Goal: Task Accomplishment & Management: Use online tool/utility

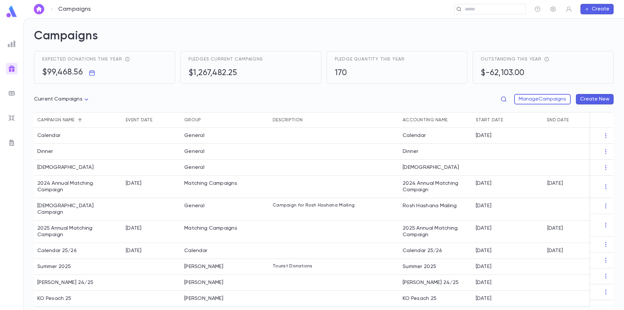
click at [11, 13] on img at bounding box center [11, 11] width 13 height 13
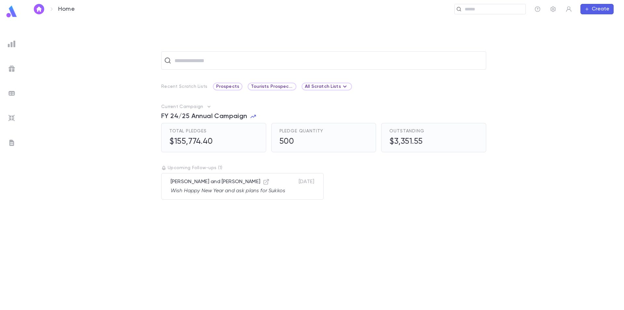
click at [13, 42] on img at bounding box center [12, 44] width 8 height 8
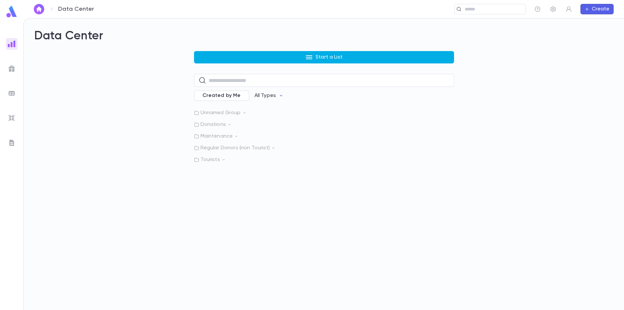
click at [326, 52] on button "Start a List" at bounding box center [324, 57] width 260 height 12
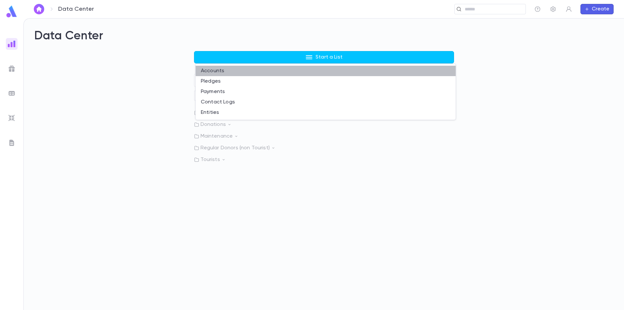
click at [254, 71] on li "Accounts" at bounding box center [326, 71] width 260 height 10
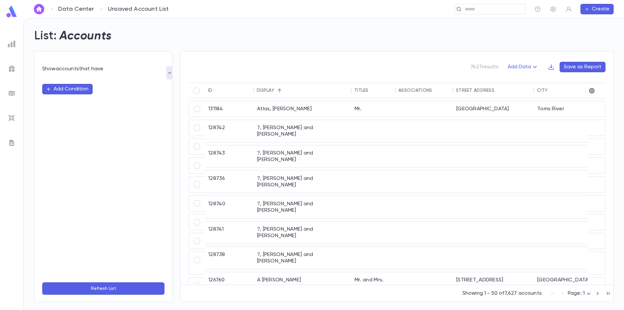
click at [79, 86] on button "Add Condition" at bounding box center [67, 89] width 50 height 10
click at [79, 86] on input "text" at bounding box center [100, 88] width 102 height 9
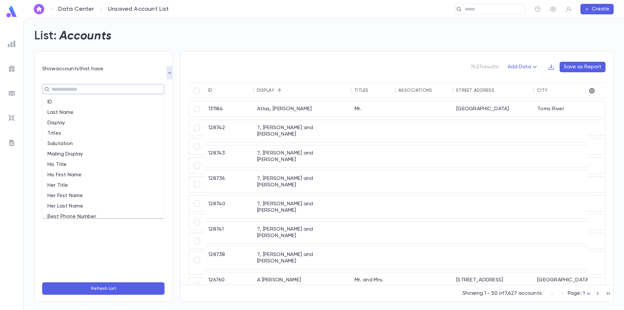
click at [84, 195] on li "Her First Name" at bounding box center [103, 195] width 122 height 10
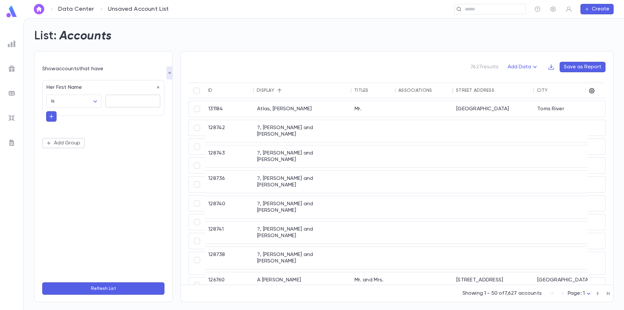
click at [127, 104] on textarea at bounding box center [133, 101] width 46 height 13
click at [94, 103] on body "Data Center Unsaved Account List ​ Create List: Accounts Show accounts that hav…" at bounding box center [312, 163] width 624 height 291
click at [83, 125] on span "is not" at bounding box center [75, 125] width 44 height 6
click at [134, 100] on textarea at bounding box center [133, 101] width 46 height 13
click at [95, 102] on body "**********" at bounding box center [312, 163] width 624 height 291
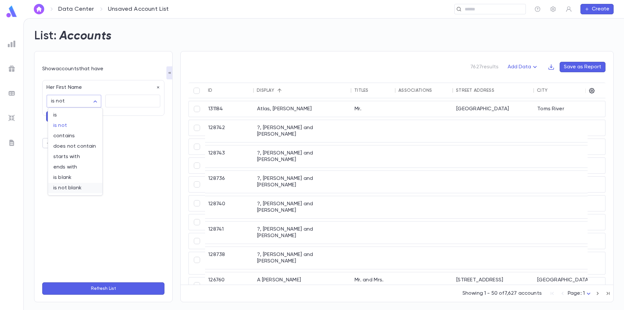
click at [79, 187] on span "is not blank" at bounding box center [75, 188] width 44 height 6
type input "**********"
click at [105, 289] on button "Refresh List" at bounding box center [103, 288] width 122 height 12
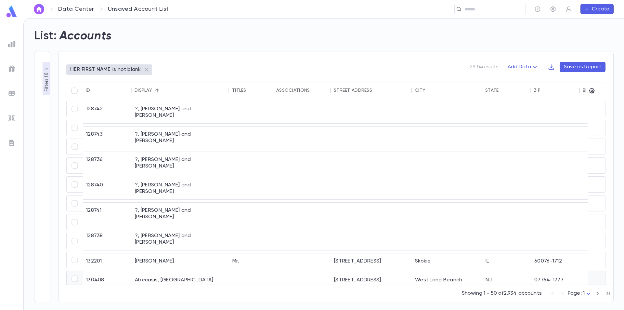
click at [593, 91] on icon "button" at bounding box center [591, 90] width 6 height 6
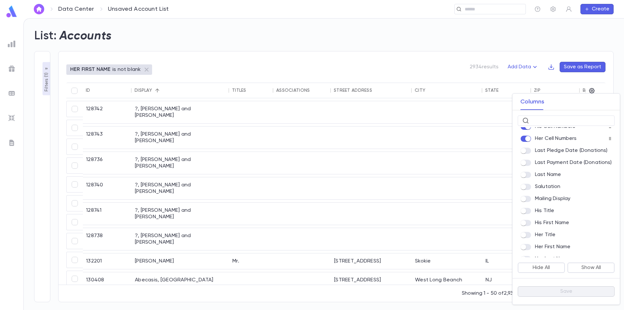
scroll to position [130, 0]
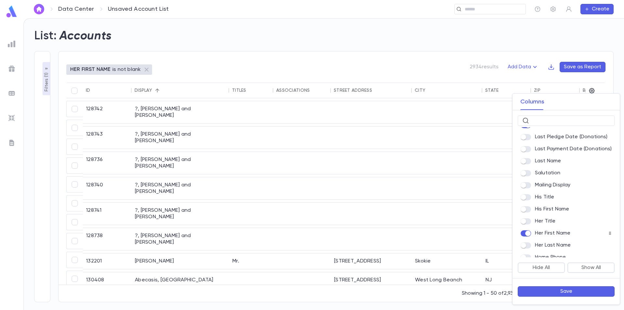
click at [563, 290] on button "Save" at bounding box center [565, 291] width 97 height 10
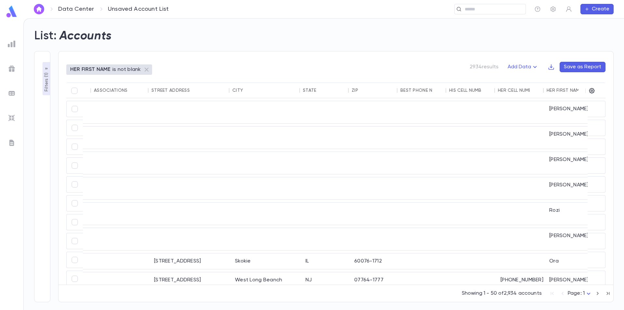
scroll to position [0, 187]
click at [551, 67] on icon "button" at bounding box center [551, 67] width 6 height 6
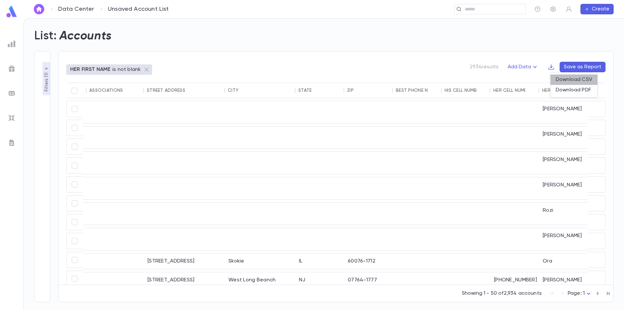
click at [572, 81] on li "Download CSV" at bounding box center [573, 79] width 47 height 10
